Goal: Task Accomplishment & Management: Manage account settings

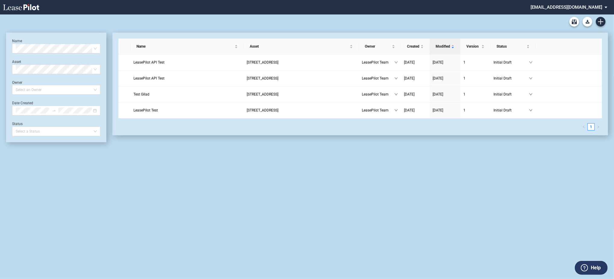
click at [582, 8] on md-select "admin@leasepilot.co Change Password 2-Factor Authentication Admin Area Form Man…" at bounding box center [571, 7] width 82 height 14
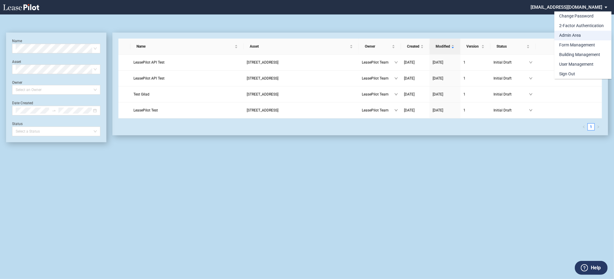
click at [580, 36] on div "Admin Area" at bounding box center [570, 36] width 22 height 6
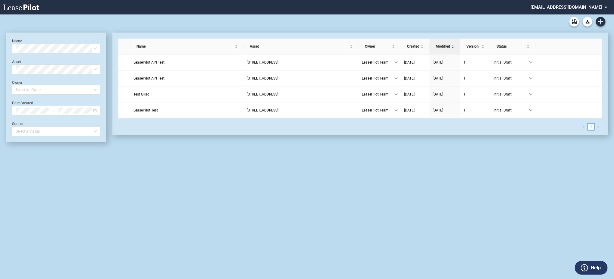
scroll to position [14, 0]
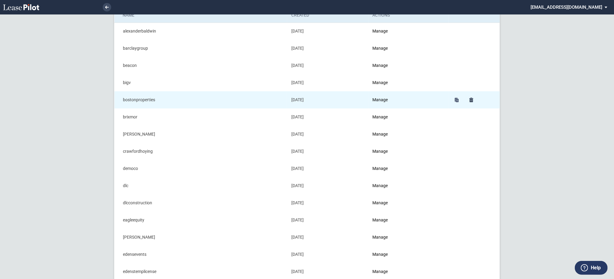
scroll to position [80, 0]
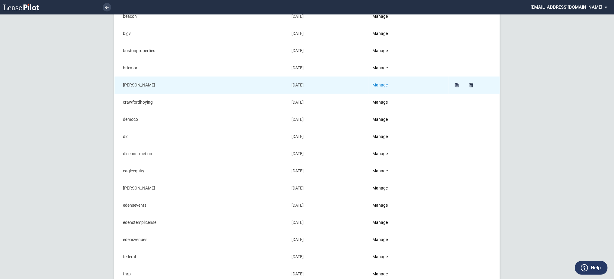
click at [381, 83] on link "Manage" at bounding box center [379, 84] width 15 height 5
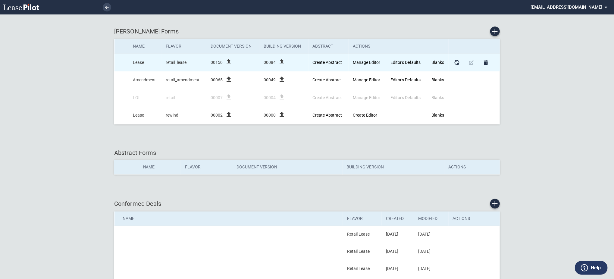
click at [230, 62] on icon "file_upload" at bounding box center [228, 61] width 7 height 7
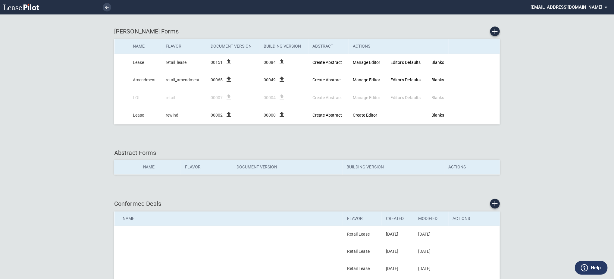
click at [572, 4] on md-select "admin@leasepilot.co Change Password 2-Factor Authentication Admin Area Form Man…" at bounding box center [571, 7] width 82 height 14
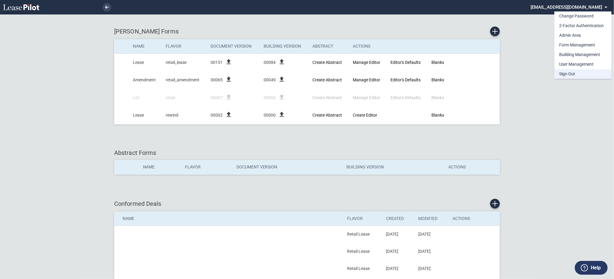
click at [570, 76] on div "Sign Out" at bounding box center [567, 74] width 16 height 6
